Goal: Navigation & Orientation: Find specific page/section

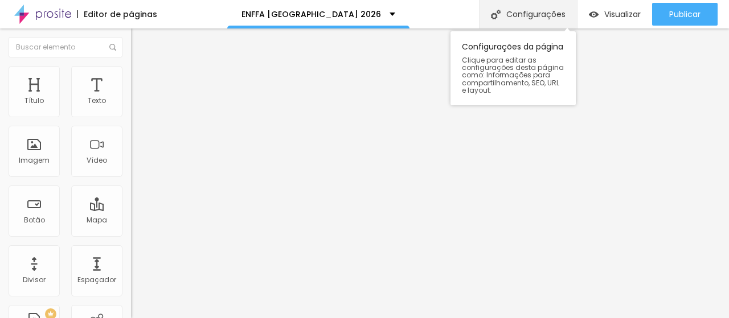
click at [494, 15] on img at bounding box center [496, 15] width 10 height 10
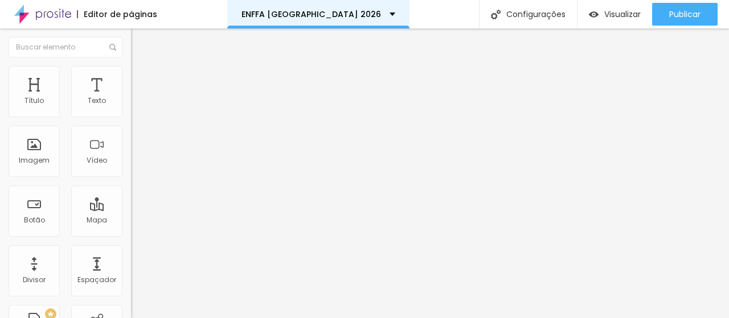
click at [358, 12] on div "ENFFA [GEOGRAPHIC_DATA] 2026" at bounding box center [318, 14] width 154 height 8
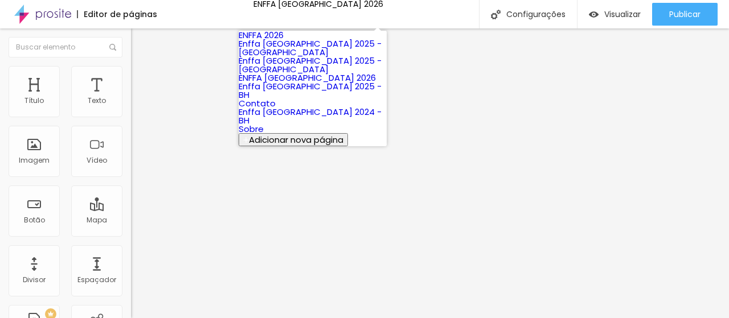
click at [276, 109] on link "Contato" at bounding box center [257, 103] width 37 height 12
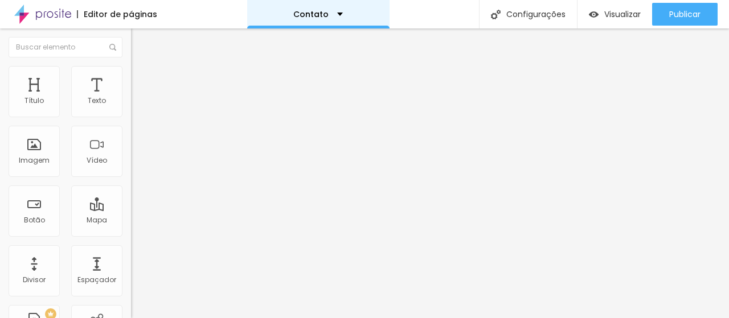
click at [317, 13] on p "Contato" at bounding box center [310, 14] width 35 height 8
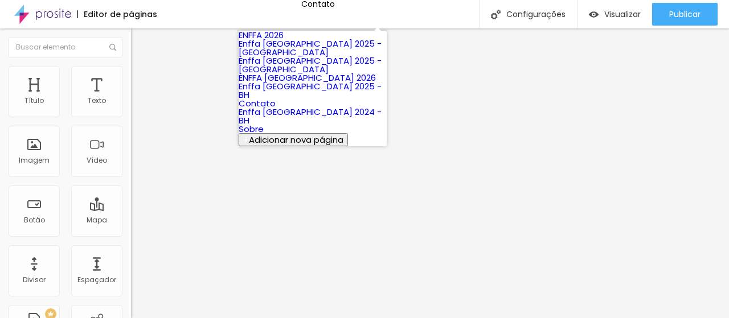
scroll to position [15, 0]
click at [264, 135] on link "Sobre" at bounding box center [251, 129] width 25 height 12
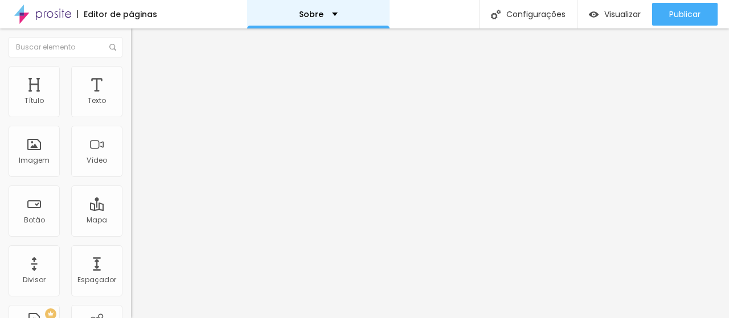
click at [338, 11] on div "Sobre" at bounding box center [318, 14] width 142 height 28
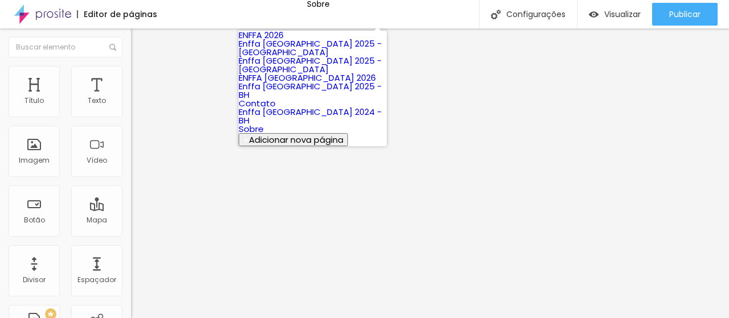
click at [306, 101] on link "Enffa [GEOGRAPHIC_DATA] 2025 - BH" at bounding box center [310, 90] width 143 height 21
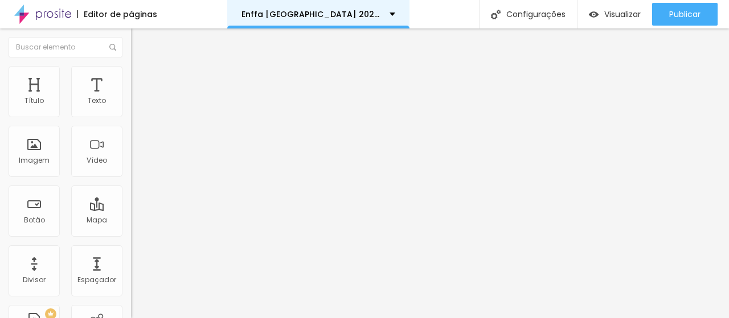
click at [370, 10] on div "Enffa [GEOGRAPHIC_DATA] 2025 - BH" at bounding box center [318, 14] width 182 height 28
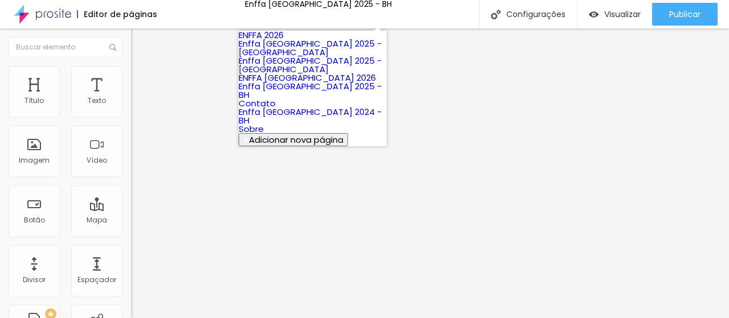
click at [328, 101] on link "Enffa [GEOGRAPHIC_DATA] 2025 - BH" at bounding box center [310, 90] width 143 height 21
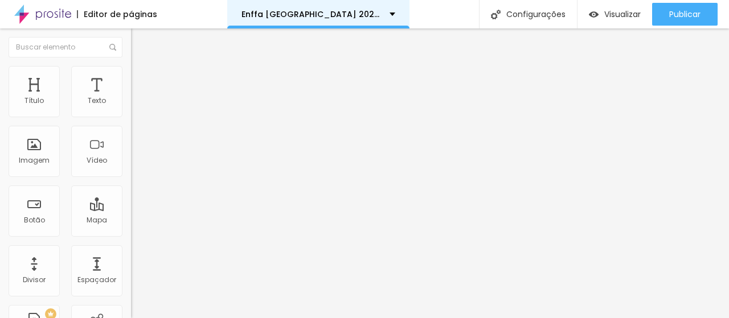
click at [364, 21] on div "Enffa [GEOGRAPHIC_DATA] 2025 - BH" at bounding box center [318, 14] width 182 height 28
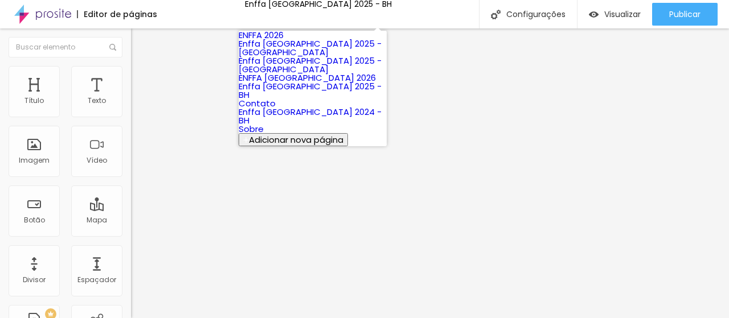
scroll to position [15, 0]
